Goal: Transaction & Acquisition: Purchase product/service

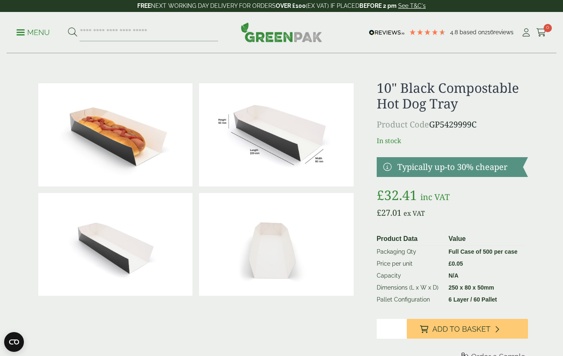
click at [395, 328] on input "*" at bounding box center [392, 329] width 30 height 20
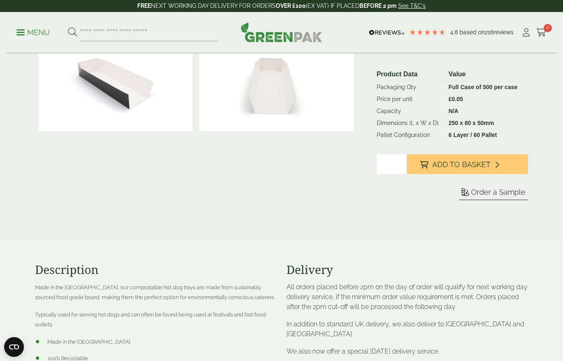
type input "*"
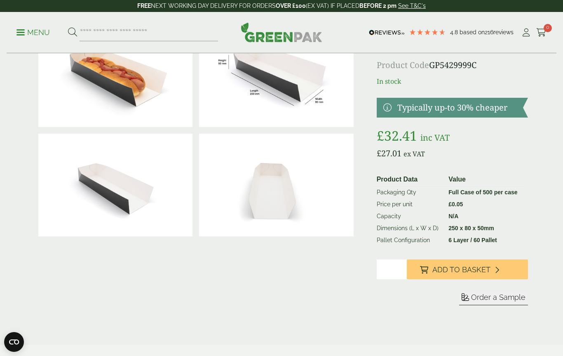
scroll to position [56, 0]
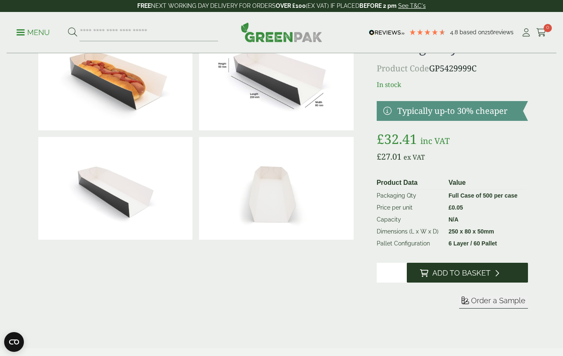
type input "*"
click at [465, 265] on button "Add to Basket" at bounding box center [467, 273] width 121 height 20
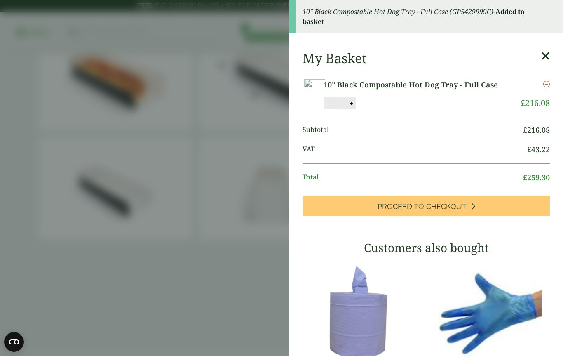
click at [536, 66] on div "My Basket" at bounding box center [426, 58] width 247 height 16
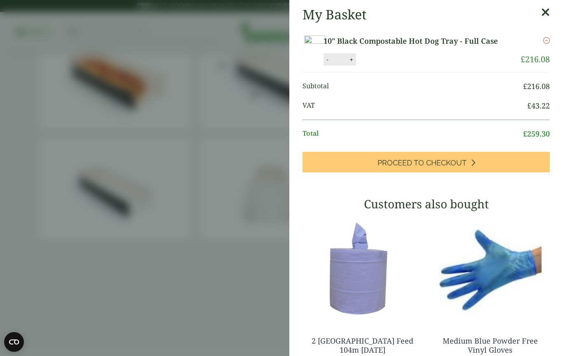
click at [543, 53] on div "Remove" at bounding box center [530, 44] width 40 height 18
click at [546, 21] on link at bounding box center [545, 15] width 9 height 16
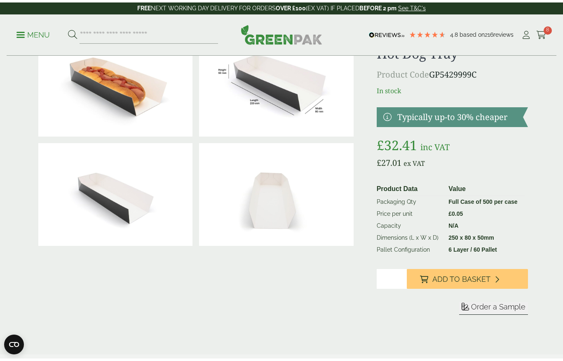
scroll to position [0, 0]
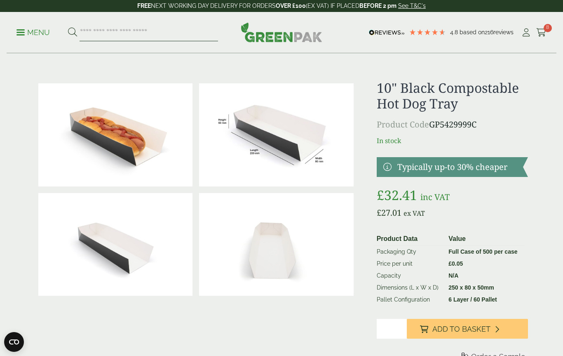
click at [159, 33] on input "search" at bounding box center [149, 32] width 139 height 17
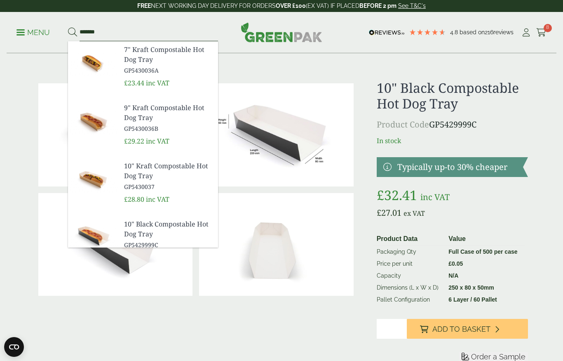
type input "*******"
click at [292, 250] on img at bounding box center [276, 244] width 154 height 103
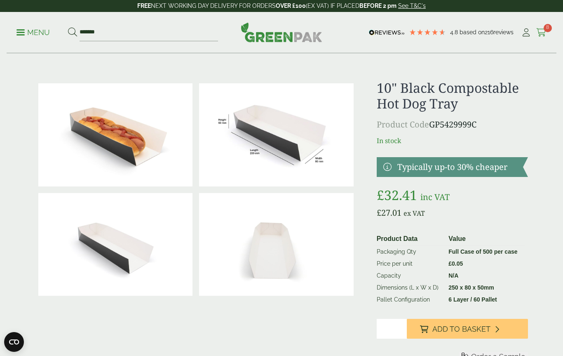
click at [543, 31] on icon at bounding box center [542, 32] width 10 height 8
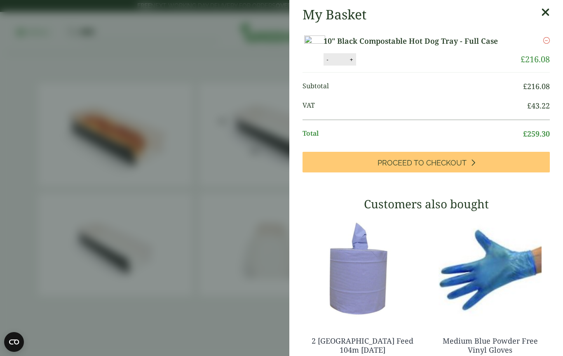
click at [544, 16] on icon at bounding box center [545, 13] width 9 height 12
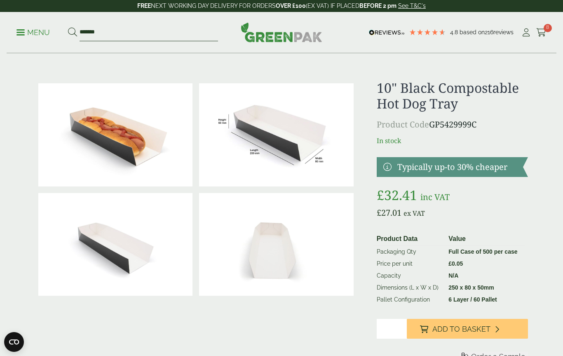
click at [125, 37] on input "*******" at bounding box center [149, 32] width 139 height 17
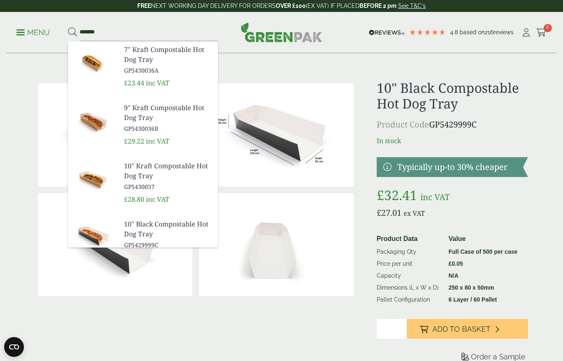
click at [31, 31] on p "Menu" at bounding box center [32, 33] width 33 height 10
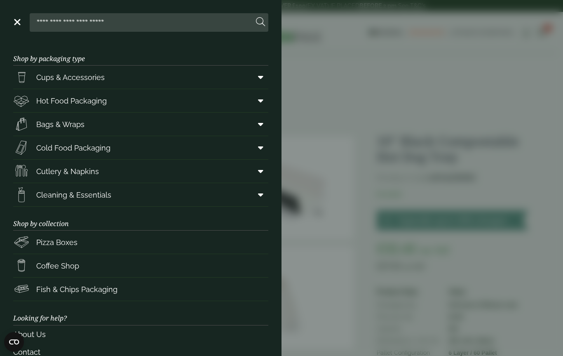
click at [339, 285] on aside "Close Shop by packaging type Cups & Accessories Hot Drink Paper Cups Smoothie C…" at bounding box center [281, 178] width 563 height 356
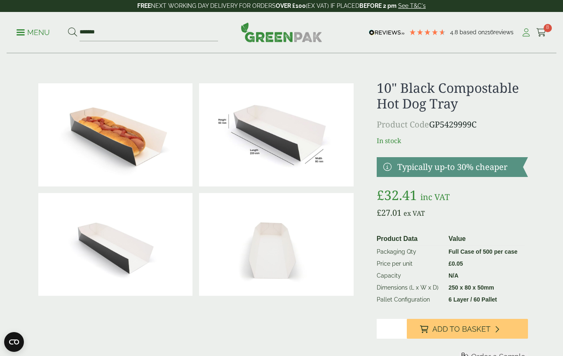
click at [525, 35] on icon at bounding box center [526, 32] width 10 height 8
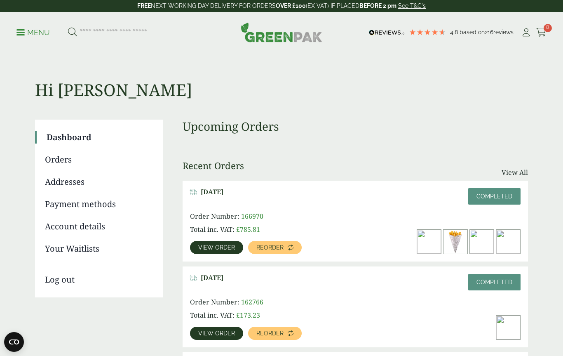
click at [503, 242] on img at bounding box center [509, 242] width 24 height 24
click at [264, 247] on span "Reorder" at bounding box center [270, 248] width 27 height 6
click at [215, 246] on span "View order" at bounding box center [216, 248] width 37 height 6
click at [222, 250] on span "View order" at bounding box center [216, 248] width 37 height 6
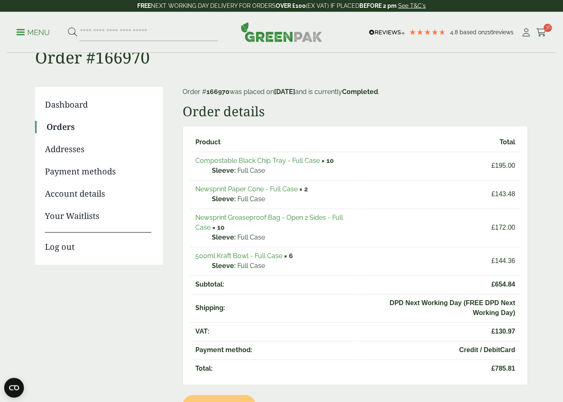
scroll to position [33, 0]
click at [246, 156] on link "Compostable Black Chip Tray - Full Case" at bounding box center [257, 160] width 125 height 8
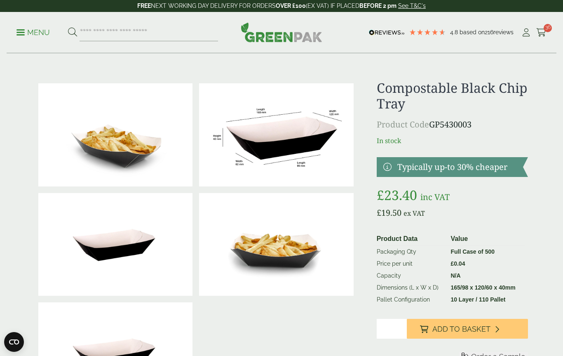
click at [391, 324] on input "*" at bounding box center [392, 329] width 30 height 20
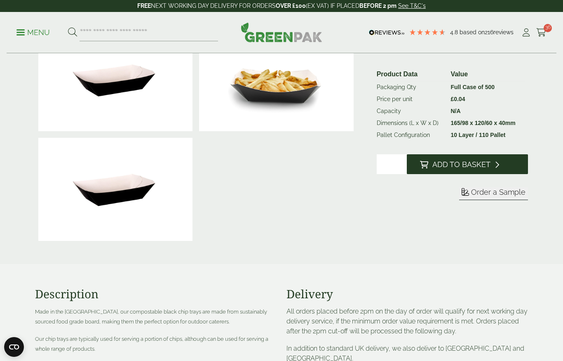
type input "**"
click at [475, 167] on span "Add to Basket" at bounding box center [462, 164] width 58 height 9
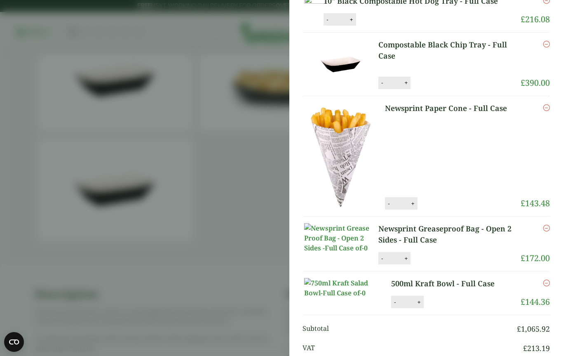
scroll to position [41, 0]
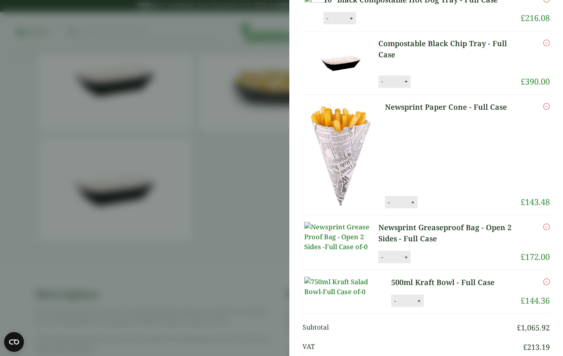
click at [546, 232] on link "Remove" at bounding box center [547, 227] width 7 height 10
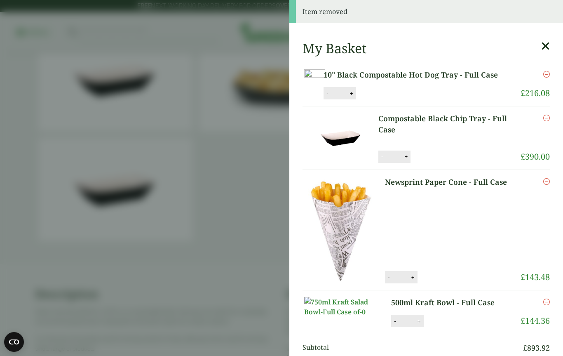
scroll to position [0, 0]
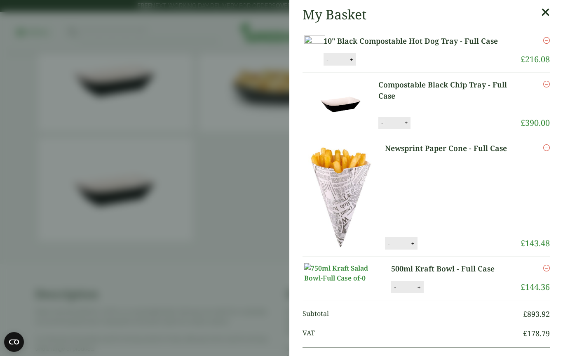
click at [381, 126] on button "-" at bounding box center [382, 122] width 7 height 7
click at [380, 126] on button "-" at bounding box center [382, 122] width 7 height 7
click at [381, 126] on button "-" at bounding box center [382, 122] width 7 height 7
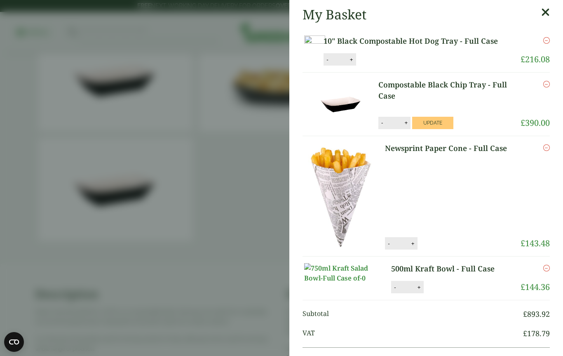
click at [379, 126] on button "-" at bounding box center [382, 122] width 7 height 7
click at [379, 129] on div "- ** +" at bounding box center [395, 123] width 32 height 12
click at [377, 129] on img at bounding box center [341, 103] width 74 height 49
click at [378, 129] on img at bounding box center [341, 103] width 74 height 49
click at [376, 129] on img at bounding box center [341, 103] width 74 height 49
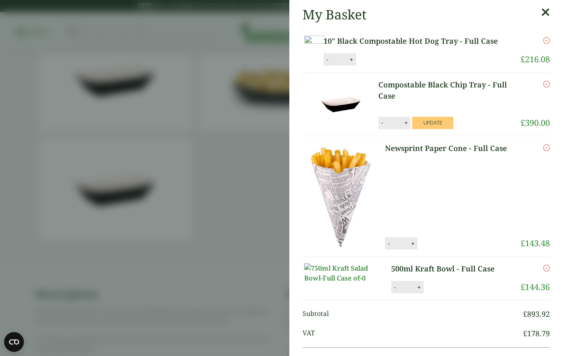
click at [381, 126] on button "-" at bounding box center [382, 122] width 7 height 7
type input "**"
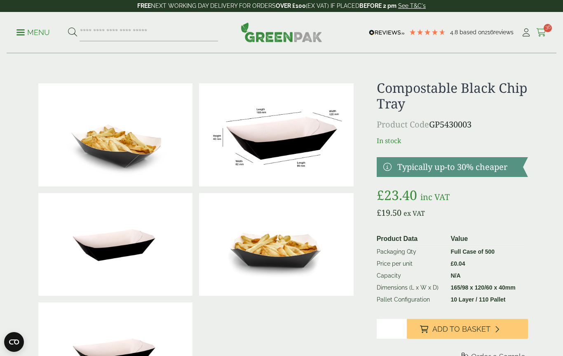
click at [549, 31] on span "36" at bounding box center [548, 28] width 8 height 8
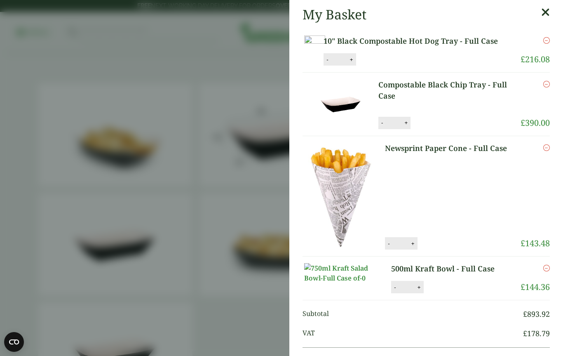
click at [384, 126] on button "-" at bounding box center [382, 122] width 7 height 7
click at [385, 126] on button "-" at bounding box center [382, 122] width 7 height 7
click at [388, 132] on input "**" at bounding box center [394, 122] width 16 height 17
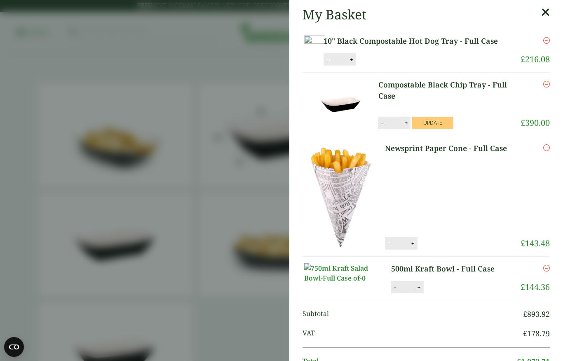
type input "*"
type input "**"
click at [433, 129] on button "Update" at bounding box center [432, 123] width 41 height 12
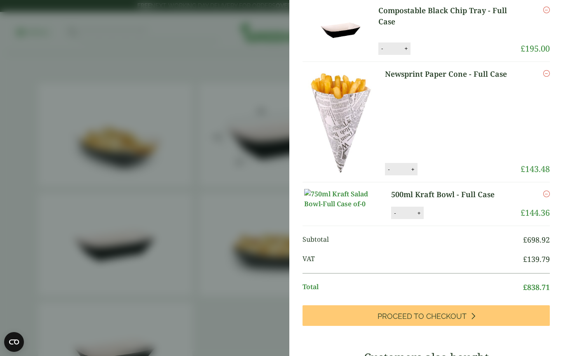
scroll to position [60, 0]
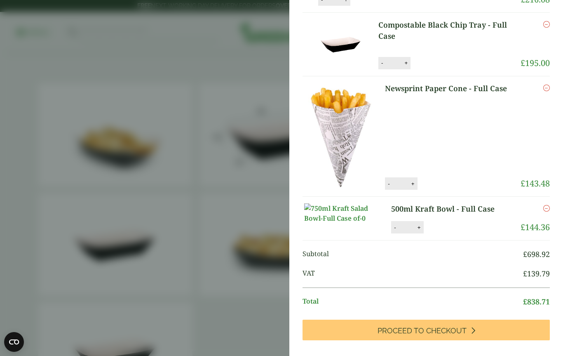
click at [341, 146] on img at bounding box center [341, 136] width 74 height 107
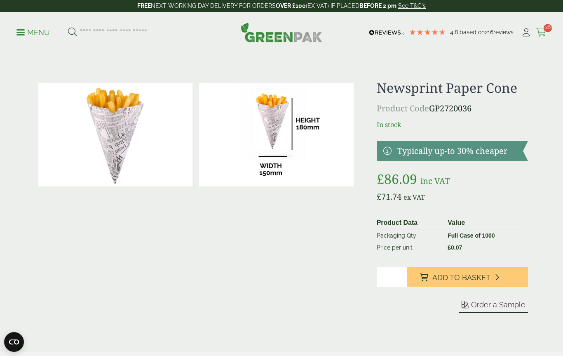
click at [545, 31] on span "26" at bounding box center [548, 28] width 8 height 8
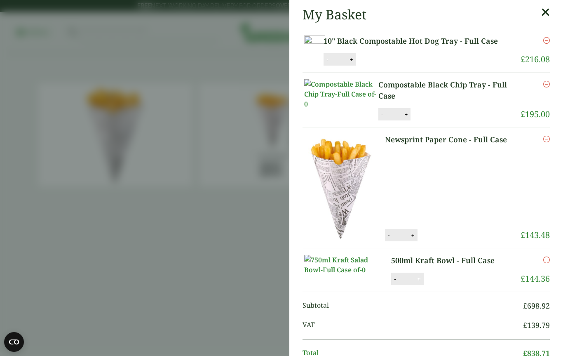
click at [549, 15] on icon at bounding box center [545, 13] width 9 height 12
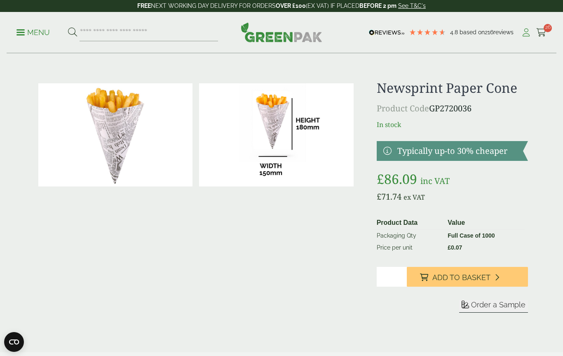
click at [527, 31] on icon at bounding box center [526, 32] width 10 height 8
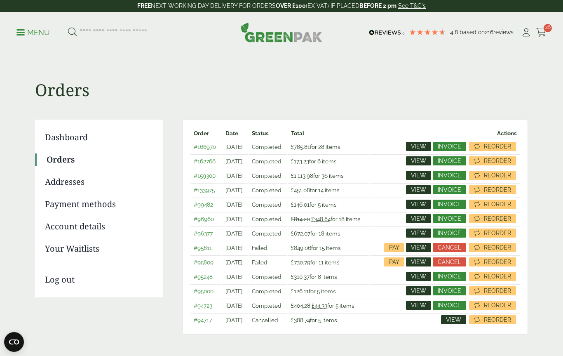
click at [66, 163] on link "Orders" at bounding box center [99, 159] width 105 height 12
click at [420, 165] on link "View" at bounding box center [418, 160] width 25 height 9
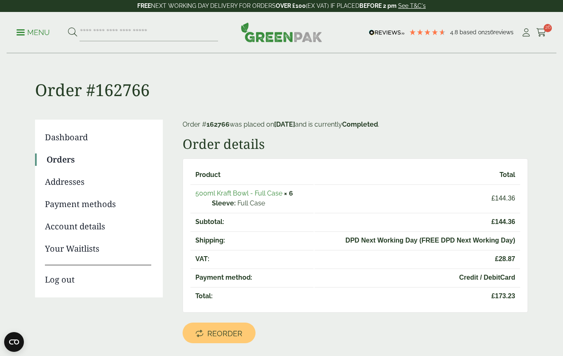
click at [65, 163] on link "Orders" at bounding box center [99, 159] width 105 height 12
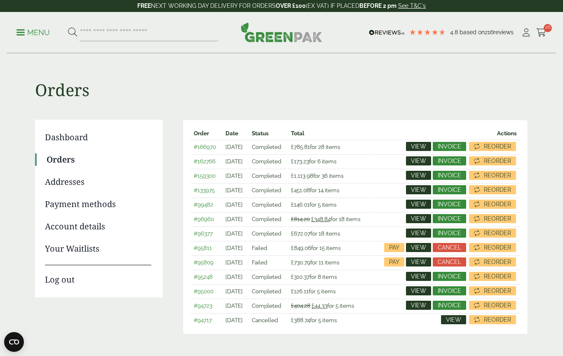
click at [426, 265] on span "View" at bounding box center [418, 262] width 15 height 6
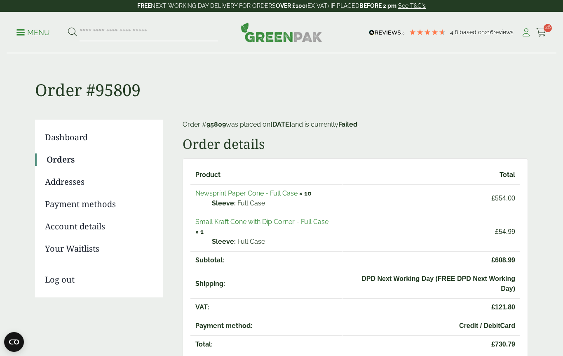
click at [523, 35] on icon at bounding box center [526, 32] width 10 height 8
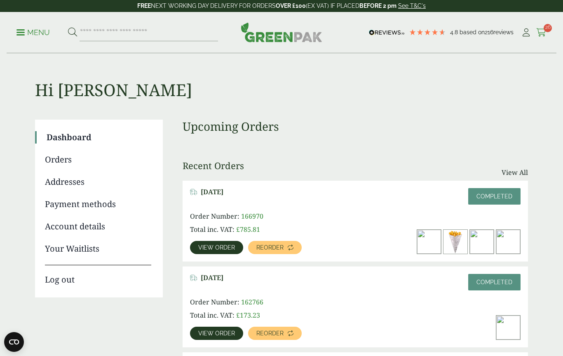
click at [545, 32] on icon at bounding box center [542, 32] width 10 height 8
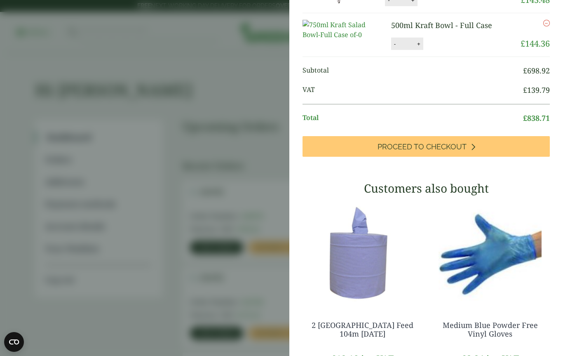
scroll to position [211, 0]
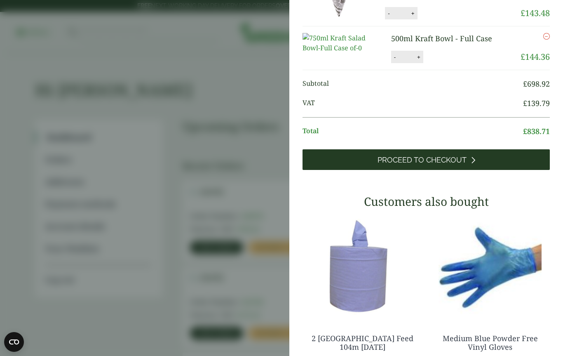
click at [429, 165] on span "Proceed to Checkout" at bounding box center [422, 159] width 89 height 9
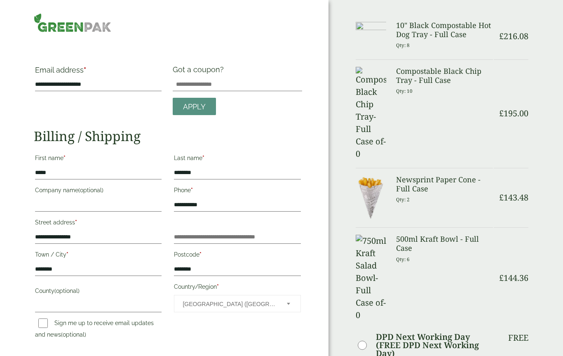
click at [425, 78] on h3 "Compostable Black Chip Tray - Full Case" at bounding box center [444, 76] width 97 height 18
click at [434, 83] on h3 "Compostable Black Chip Tray - Full Case" at bounding box center [444, 76] width 97 height 18
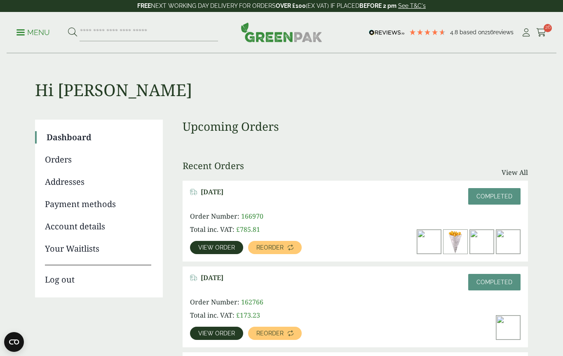
click at [546, 32] on icon at bounding box center [542, 32] width 10 height 8
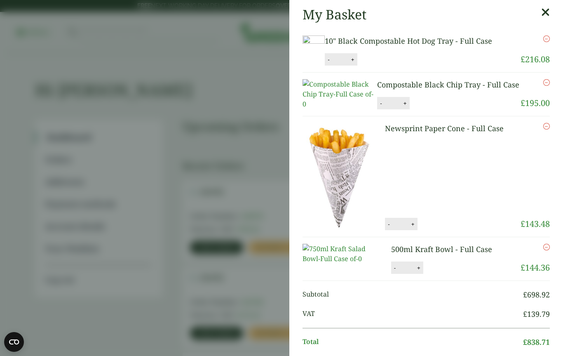
click at [403, 107] on button "+" at bounding box center [405, 103] width 8 height 7
click at [406, 109] on div "- ** +" at bounding box center [393, 103] width 32 height 12
click at [407, 107] on button "+" at bounding box center [405, 103] width 8 height 7
click at [410, 107] on button "+" at bounding box center [405, 103] width 8 height 7
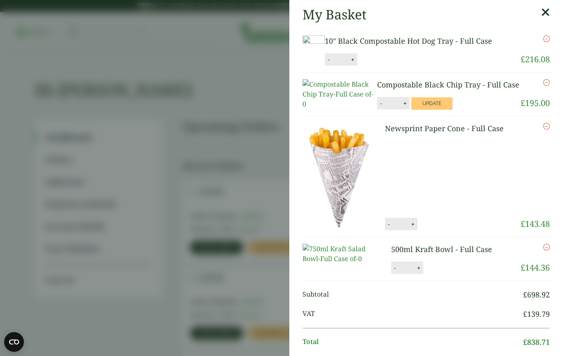
click at [400, 112] on input "**" at bounding box center [393, 102] width 16 height 17
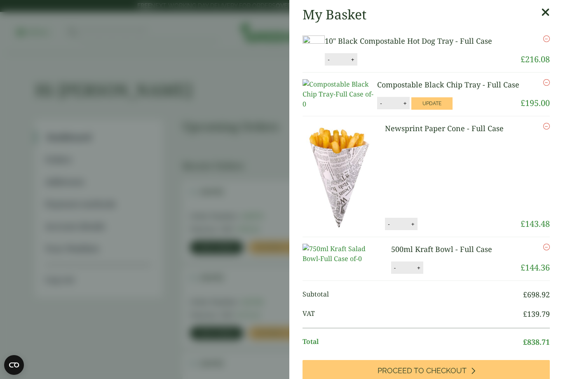
click at [405, 107] on button "+" at bounding box center [405, 103] width 8 height 7
type input "**"
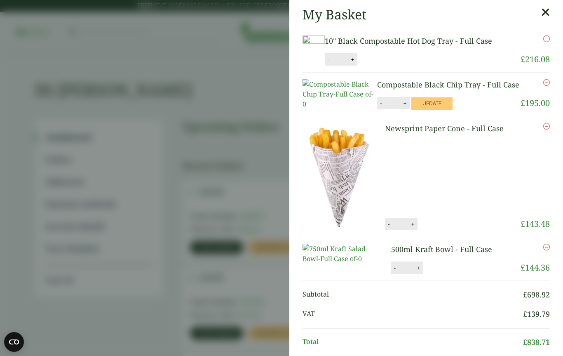
click at [435, 110] on button "Update" at bounding box center [432, 103] width 41 height 12
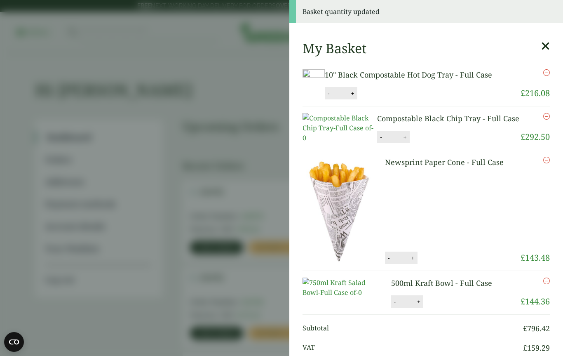
click at [357, 97] on button "+" at bounding box center [353, 93] width 8 height 7
type input "**"
click at [400, 100] on button "Update" at bounding box center [379, 93] width 41 height 12
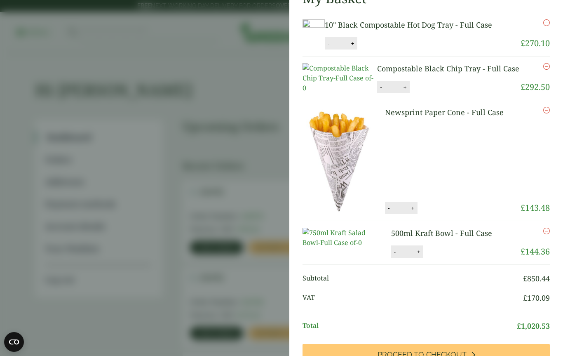
scroll to position [15, 0]
click at [453, 118] on link "Newsprint Paper Cone - Full Case" at bounding box center [444, 113] width 119 height 10
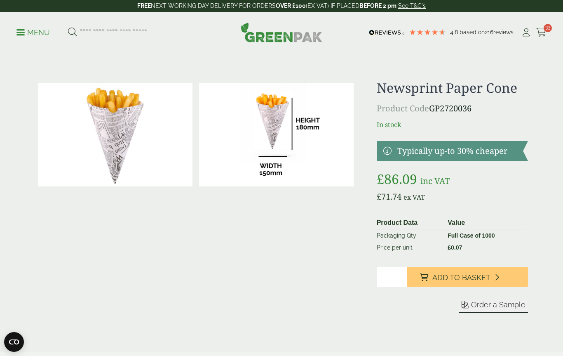
click at [546, 32] on icon at bounding box center [542, 32] width 10 height 8
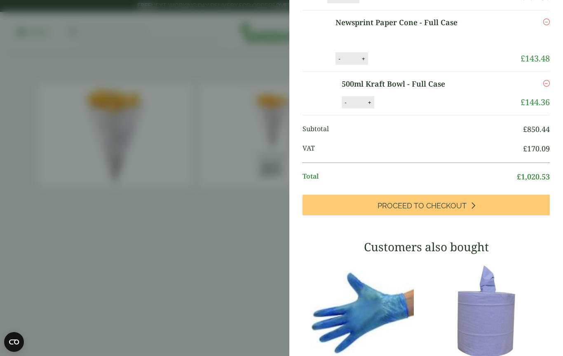
scroll to position [106, 0]
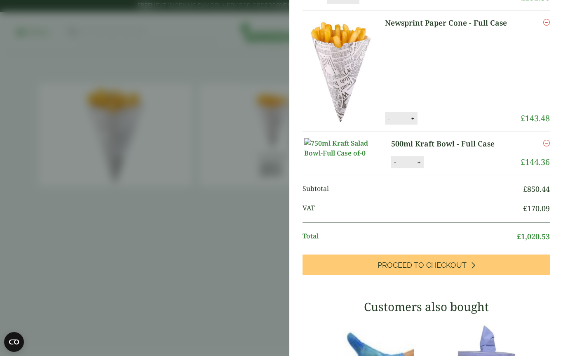
click at [467, 149] on link "500ml Kraft Bowl - Full Case" at bounding box center [449, 143] width 116 height 11
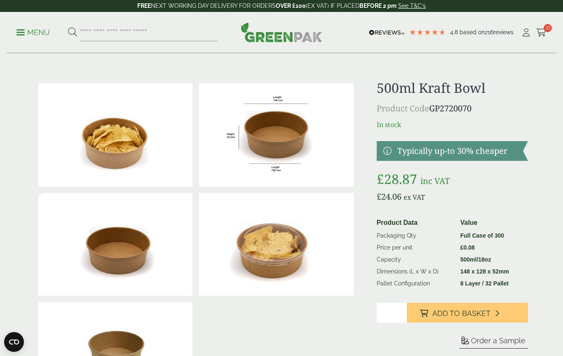
click at [544, 29] on span "33" at bounding box center [548, 28] width 8 height 8
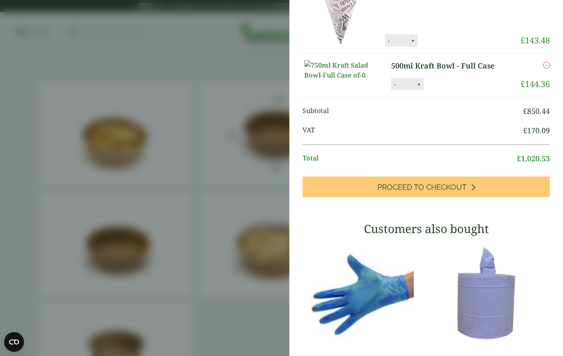
scroll to position [194, 0]
click at [438, 192] on span "Proceed to Checkout" at bounding box center [422, 187] width 89 height 9
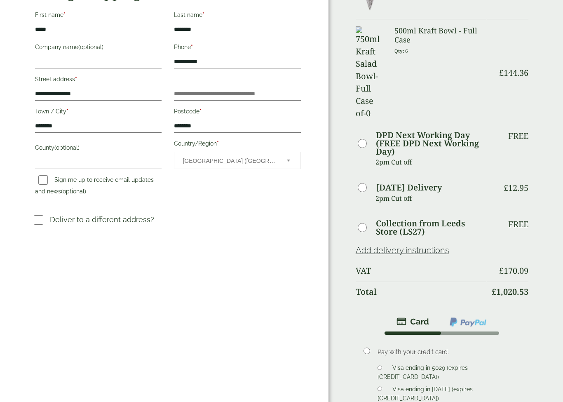
scroll to position [144, 0]
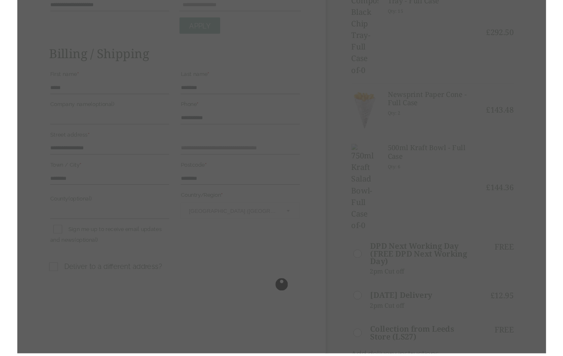
scroll to position [79, 0]
